Goal: Task Accomplishment & Management: Use online tool/utility

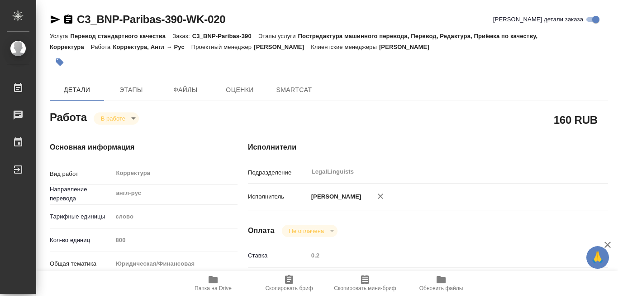
type textarea "x"
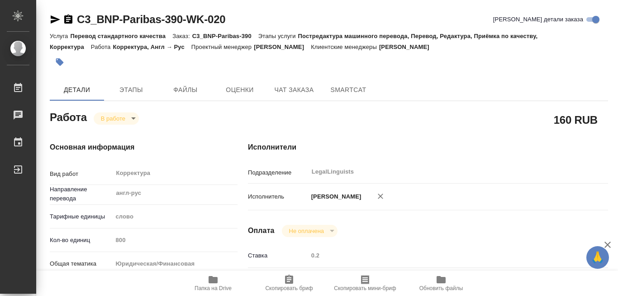
type textarea "x"
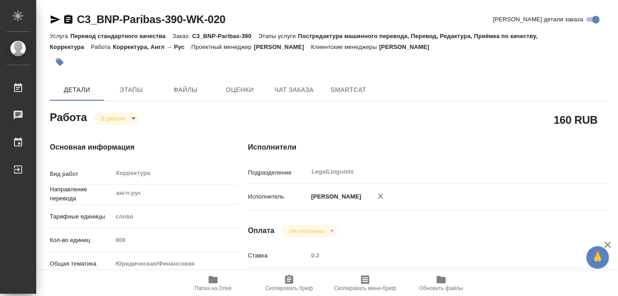
type textarea "x"
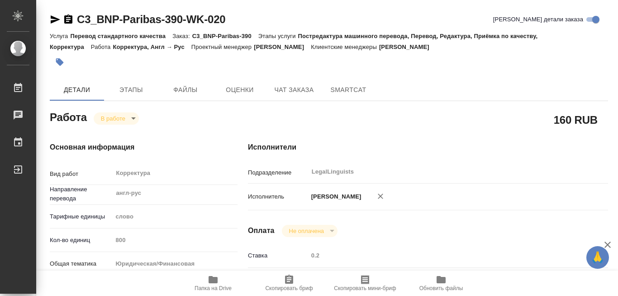
type textarea "x"
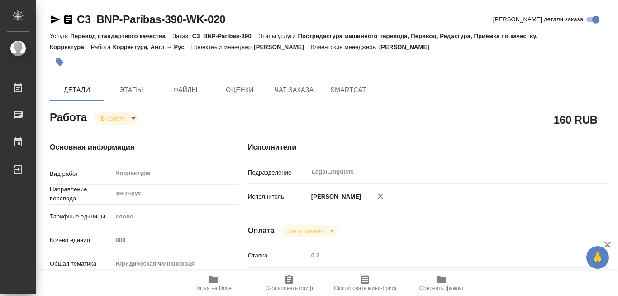
click at [210, 282] on icon "button" at bounding box center [213, 279] width 9 height 7
click at [214, 278] on icon "button" at bounding box center [213, 279] width 9 height 7
